Goal: Task Accomplishment & Management: Manage account settings

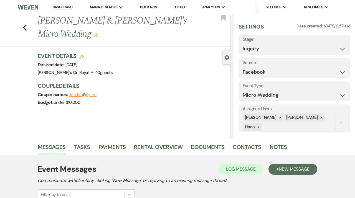
select select "8"
select select "16"
click at [25, 24] on icon "Previous" at bounding box center [25, 27] width 4 height 7
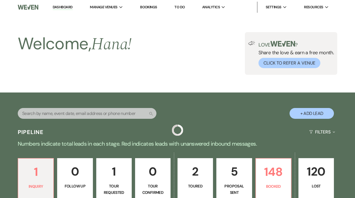
scroll to position [153, 0]
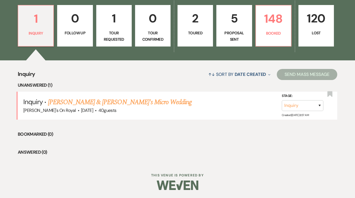
click at [232, 37] on p "Proposal Sent" at bounding box center [234, 36] width 28 height 12
select select "6"
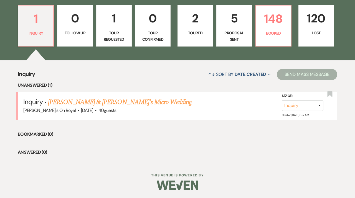
select select "6"
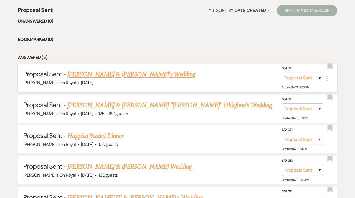
click at [133, 77] on link "[PERSON_NAME] & [PERSON_NAME]'s Wedding" at bounding box center [131, 75] width 128 height 10
select select "6"
select select "12"
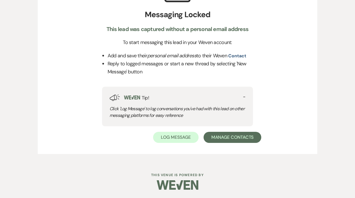
scroll to position [4, 0]
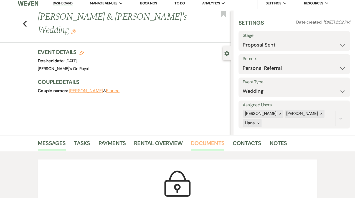
click at [218, 145] on link "Documents" at bounding box center [208, 145] width 34 height 12
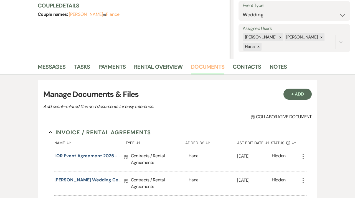
scroll to position [85, 0]
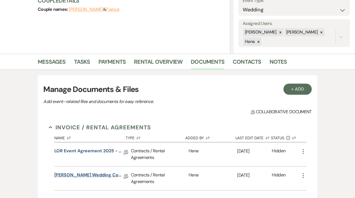
click at [94, 177] on link "[PERSON_NAME] Wedding Contract [DATE]" at bounding box center [88, 176] width 69 height 9
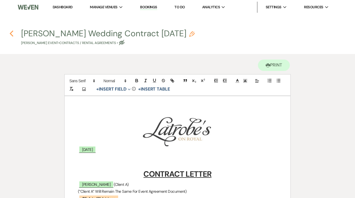
click at [13, 31] on icon "Previous" at bounding box center [11, 33] width 4 height 7
select select "6"
select select "12"
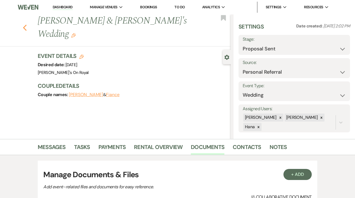
click at [24, 24] on icon "Previous" at bounding box center [25, 27] width 4 height 7
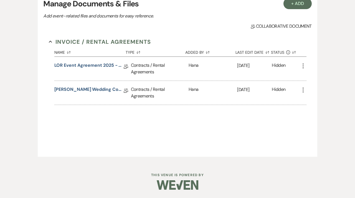
select select "6"
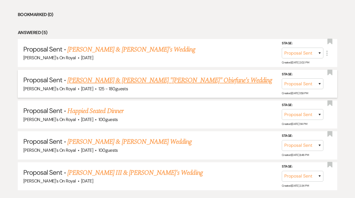
scroll to position [279, 0]
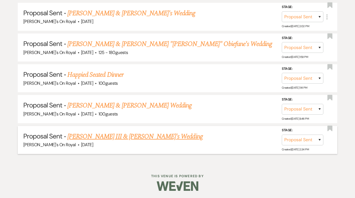
click at [97, 136] on link "[PERSON_NAME] III & [PERSON_NAME]'s Wedding" at bounding box center [134, 137] width 135 height 10
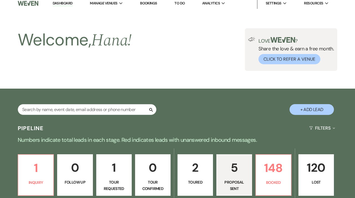
select select "6"
select select "20"
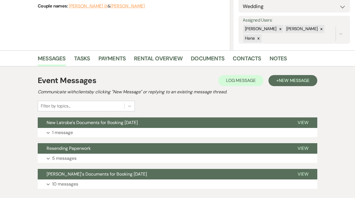
scroll to position [90, 0]
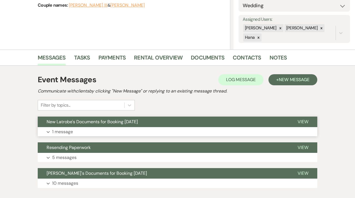
click at [159, 127] on button "Expand 1 message" at bounding box center [177, 131] width 279 height 9
